Goal: Task Accomplishment & Management: Manage account settings

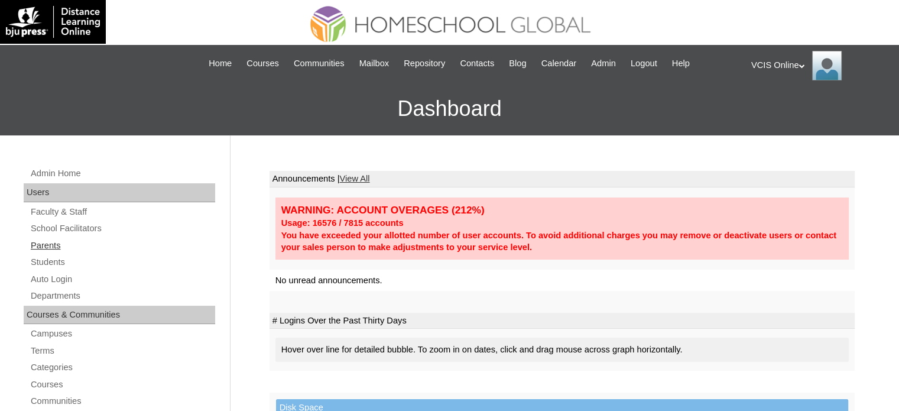
click at [50, 247] on link "Parents" at bounding box center [123, 245] width 186 height 15
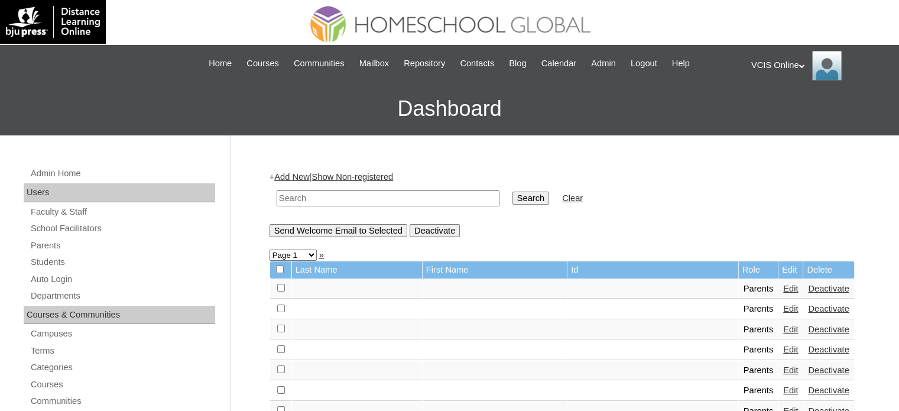
click at [349, 200] on input "text" at bounding box center [387, 198] width 223 height 16
paste input "VCIS020-8B-PA2025"
type input "VCIS020-8B-PA2025"
click at [506, 196] on td "Search" at bounding box center [530, 198] width 48 height 28
click at [512, 202] on input "Search" at bounding box center [530, 197] width 37 height 13
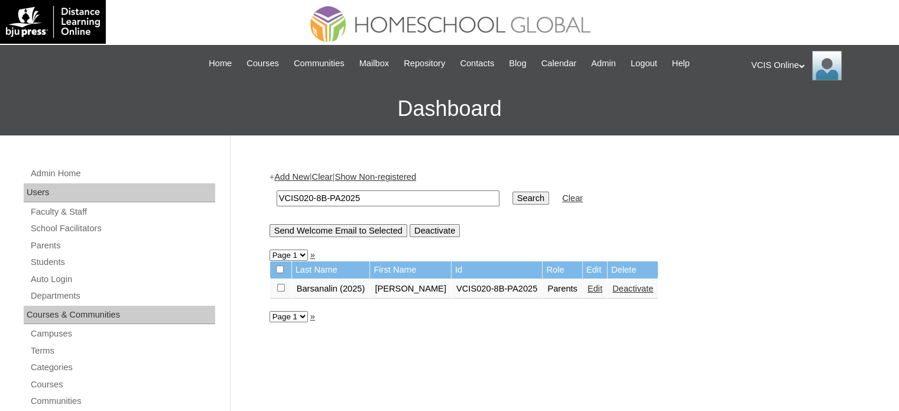
click at [587, 290] on link "Edit" at bounding box center [594, 288] width 15 height 9
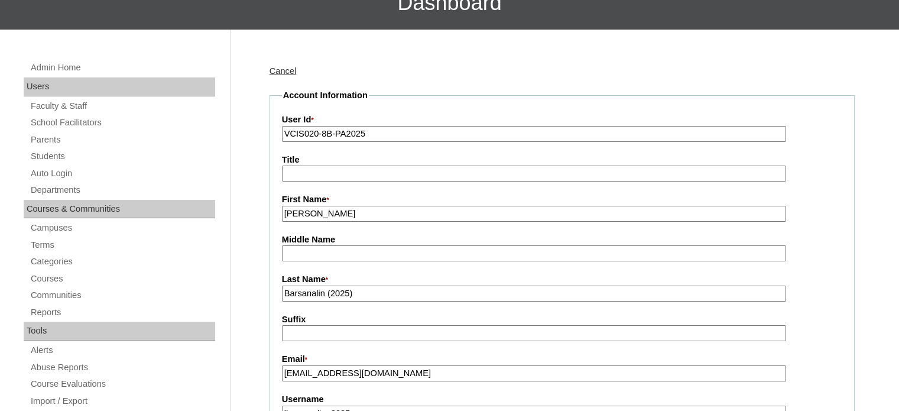
scroll to position [236, 0]
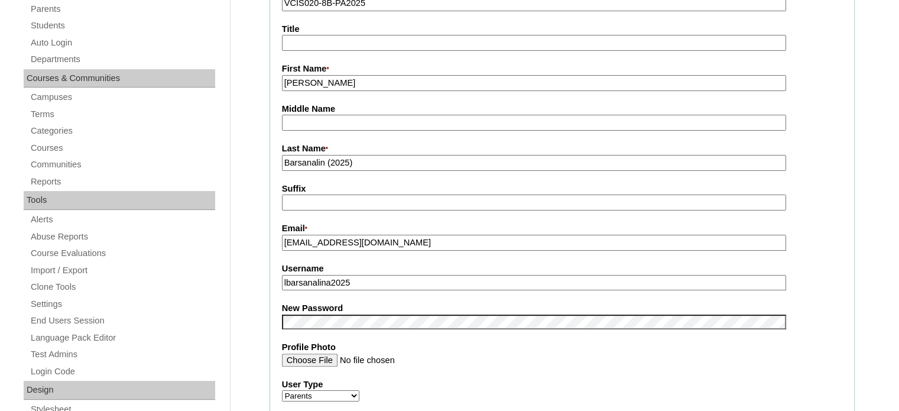
click at [392, 280] on input "lbarsanalina2025" at bounding box center [534, 283] width 504 height 16
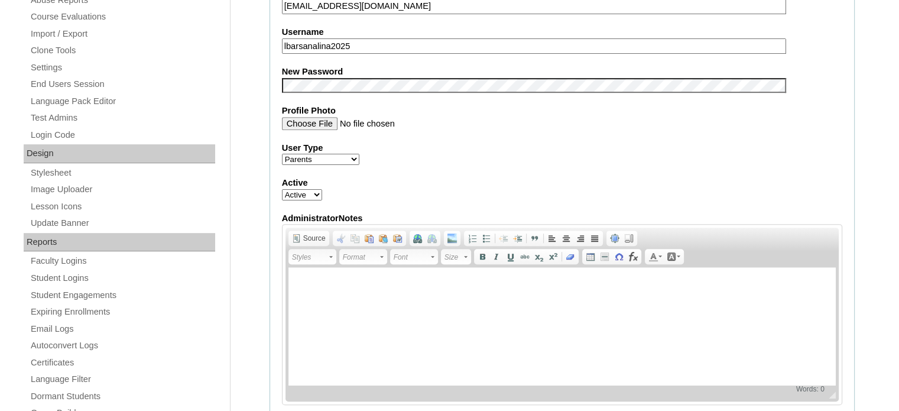
scroll to position [295, 0]
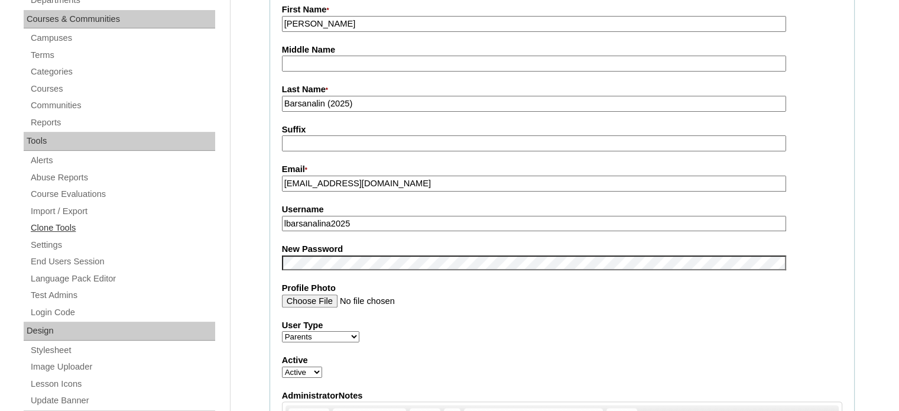
drag, startPoint x: 376, startPoint y: 219, endPoint x: 196, endPoint y: 228, distance: 179.8
click at [717, 319] on label "User Type" at bounding box center [562, 325] width 560 height 12
click at [359, 331] on select "Faculty Staff Student Parents School Facilitators" at bounding box center [320, 336] width 77 height 11
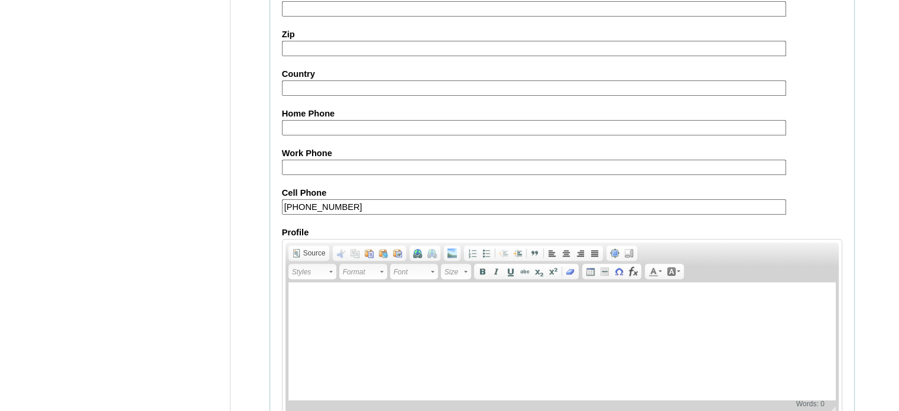
scroll to position [1130, 0]
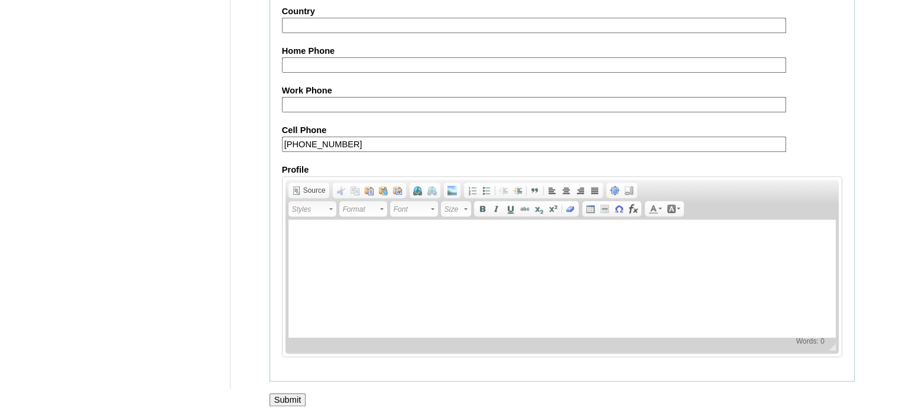
click at [286, 393] on input "Submit" at bounding box center [287, 399] width 37 height 13
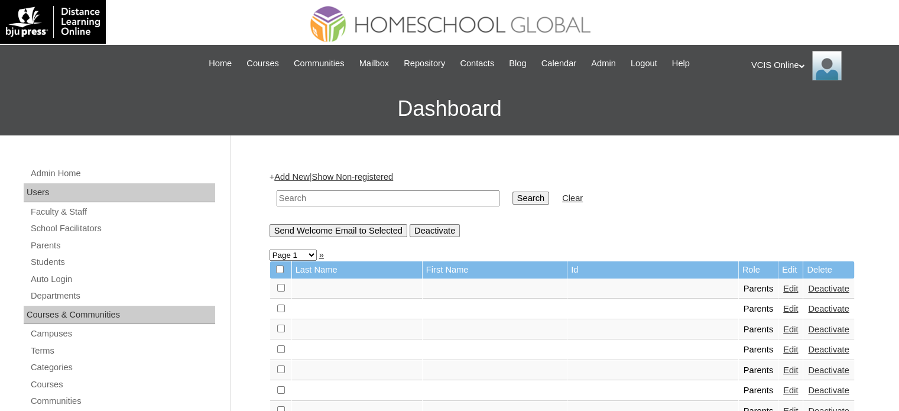
click at [787, 59] on div "VCIS Online My Profile My Settings Logout" at bounding box center [819, 66] width 136 height 30
click at [776, 106] on span "Logout" at bounding box center [772, 110] width 24 height 9
